Goal: Information Seeking & Learning: Find specific fact

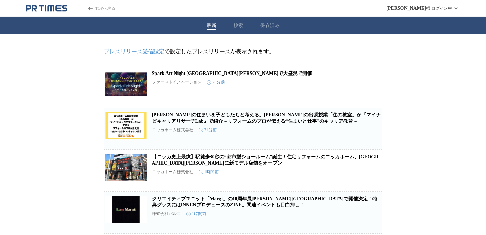
click at [235, 25] on button "検索" at bounding box center [239, 26] width 10 height 6
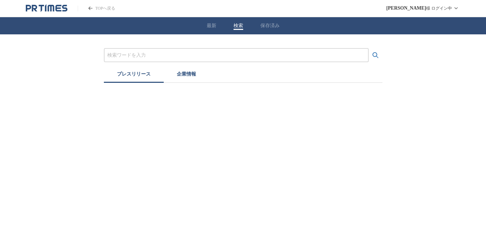
click at [187, 58] on input "プレスリリースおよび企業を検索する" at bounding box center [236, 56] width 258 height 8
type input "b"
click at [369, 49] on button "検索する" at bounding box center [376, 56] width 14 height 14
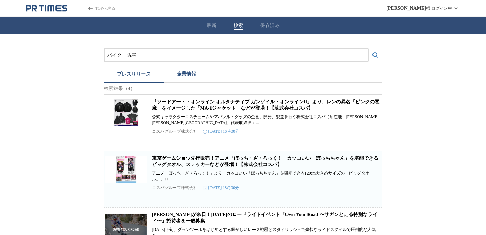
click at [417, 122] on div "バイク　防寒 プレスリリース 企業情報 検索結果（4） 『ソードアート・オンライン オルタナティブ ガンゲイル・オンラインII』より、レンの異名「ピンクの悪魔…" at bounding box center [243, 174] width 486 height 281
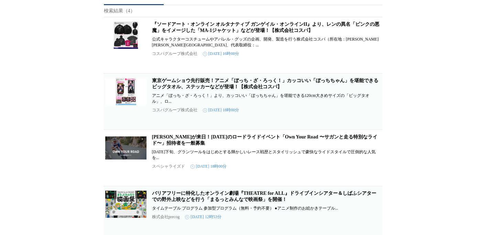
scroll to position [94, 0]
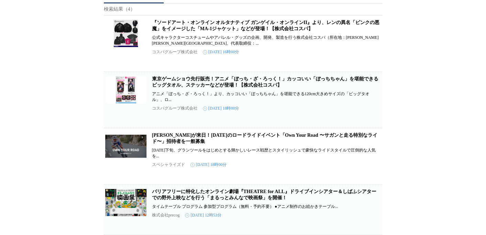
click at [404, 170] on div "バイク　防寒 プレスリリース 企業情報 検索結果（4） 『ソードアート・オンライン オルタナティブ ガンゲイル・オンラインII』より、レンの異名「ピンクの悪魔…" at bounding box center [243, 95] width 486 height 281
click at [53, 172] on div "バイク　防寒 プレスリリース 企業情報 検索結果（4） 『ソードアート・オンライン オルタナティブ ガンゲイル・オンラインII』より、レンの異名「ピンクの悪魔…" at bounding box center [243, 95] width 486 height 281
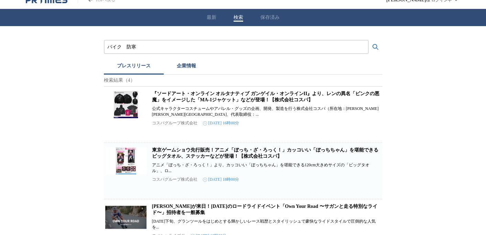
scroll to position [0, 0]
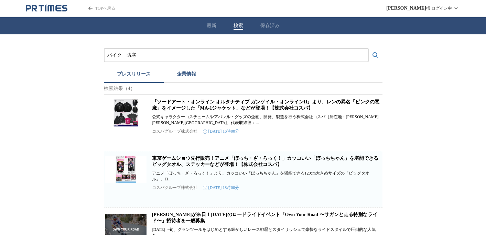
click at [159, 53] on input "バイク　防寒" at bounding box center [236, 56] width 258 height 8
type input "バイク"
click at [369, 49] on button "検索する" at bounding box center [376, 56] width 14 height 14
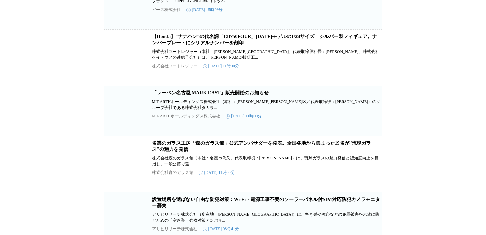
scroll to position [6633, 0]
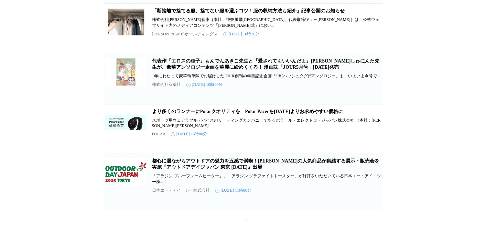
scroll to position [11634, 0]
